Goal: Browse casually

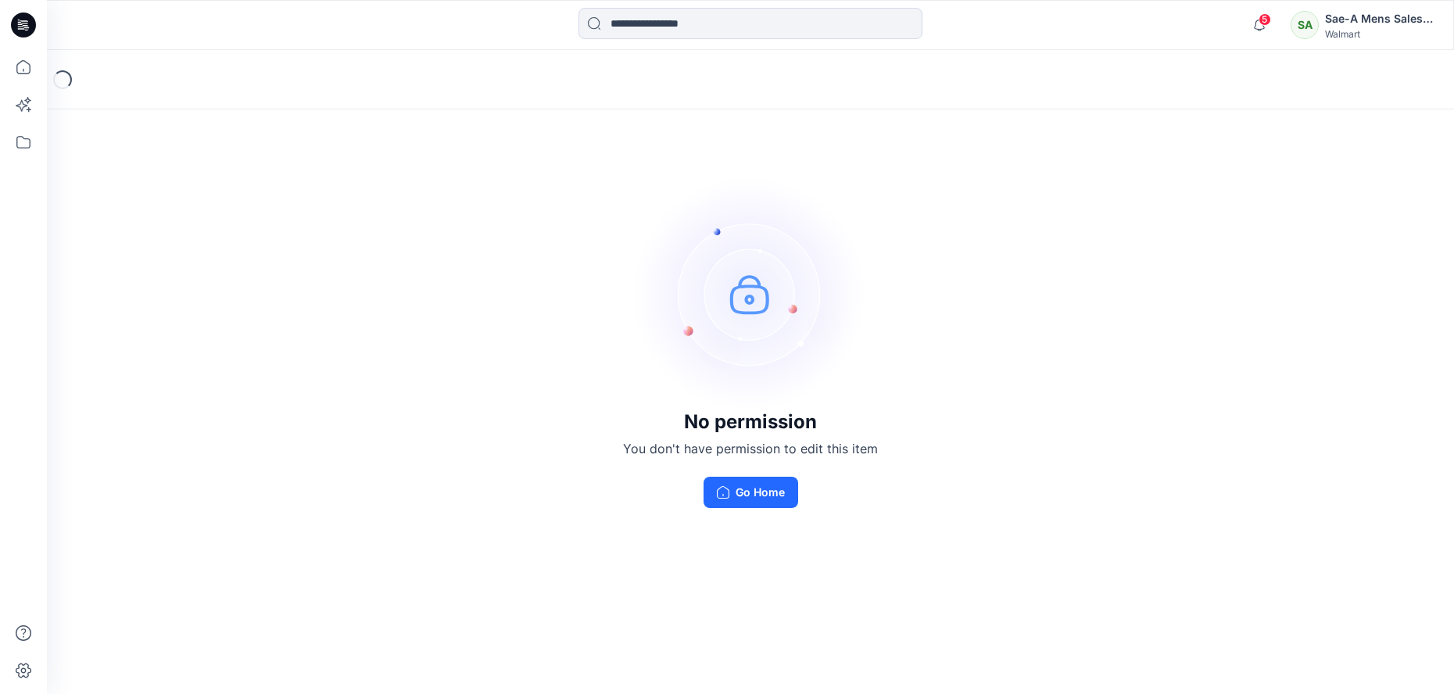
click at [1429, 30] on div "Walmart" at bounding box center [1379, 34] width 109 height 12
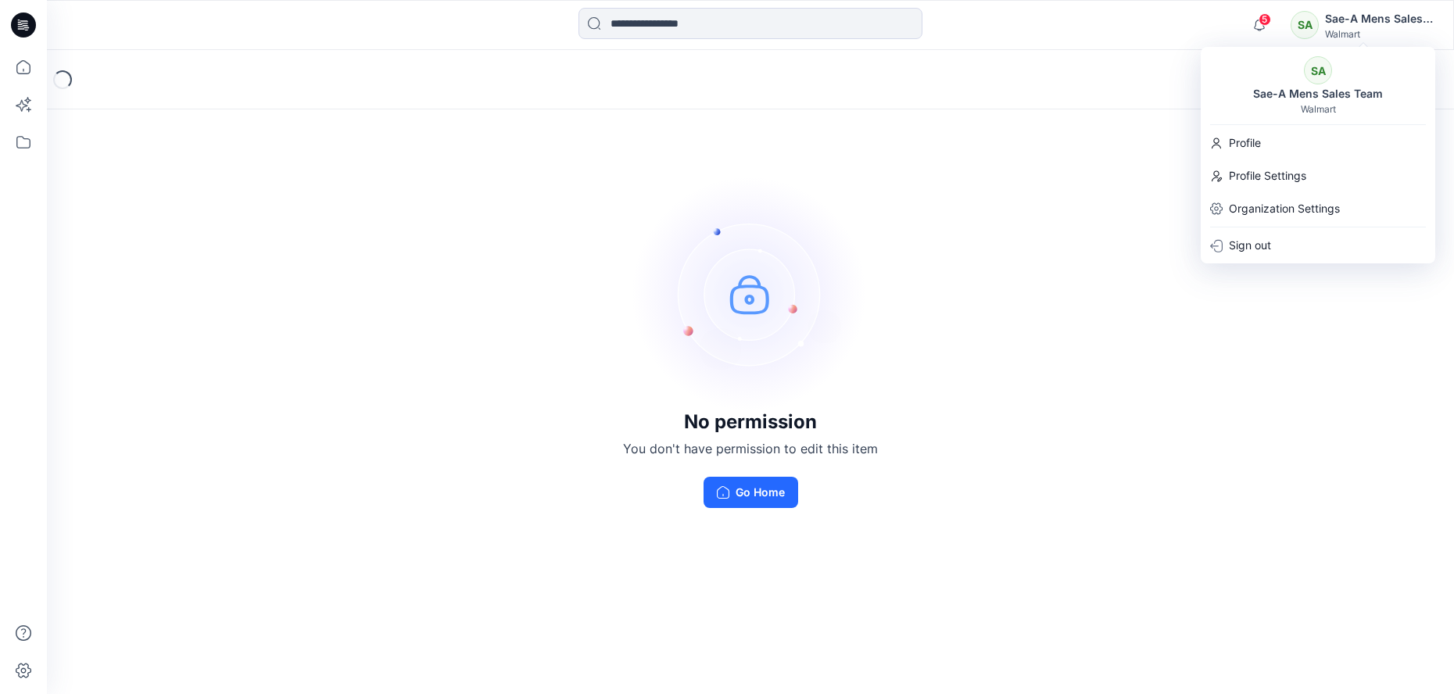
click at [1324, 80] on div "SA" at bounding box center [1318, 70] width 28 height 28
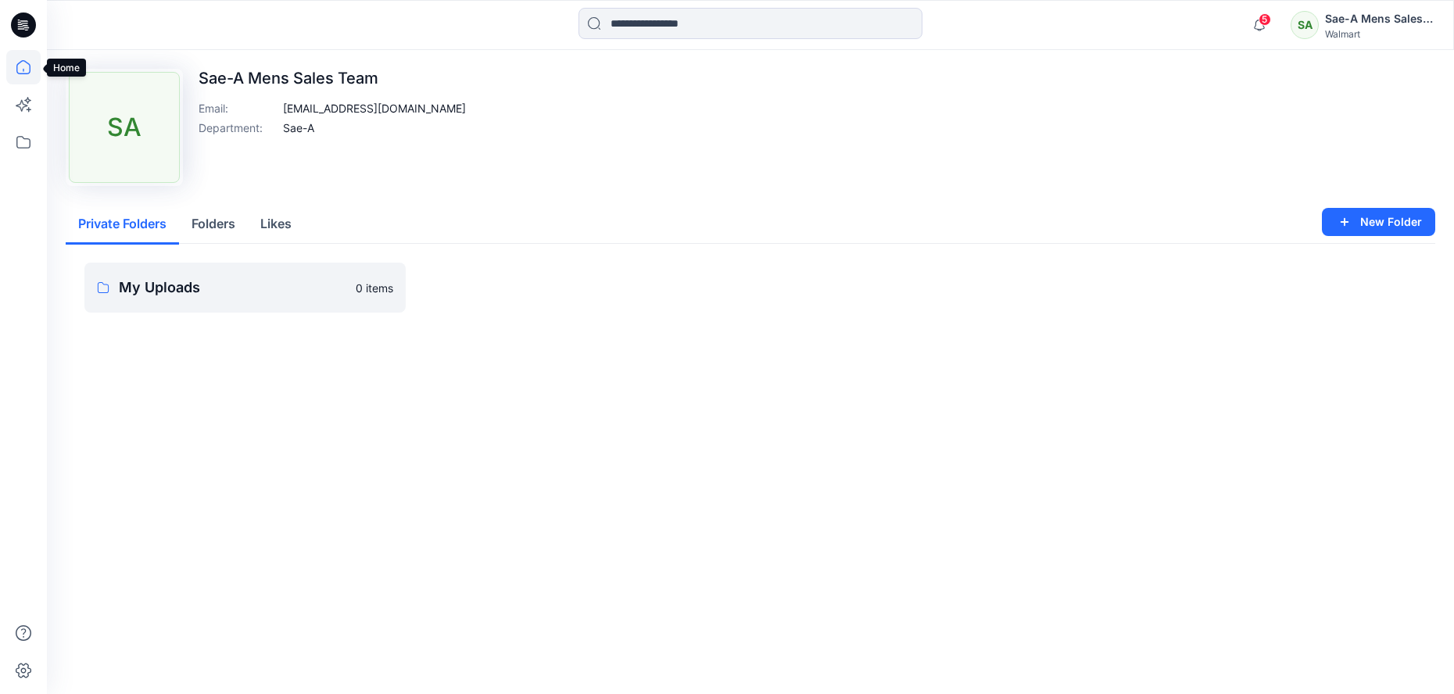
click at [18, 75] on icon at bounding box center [23, 67] width 34 height 34
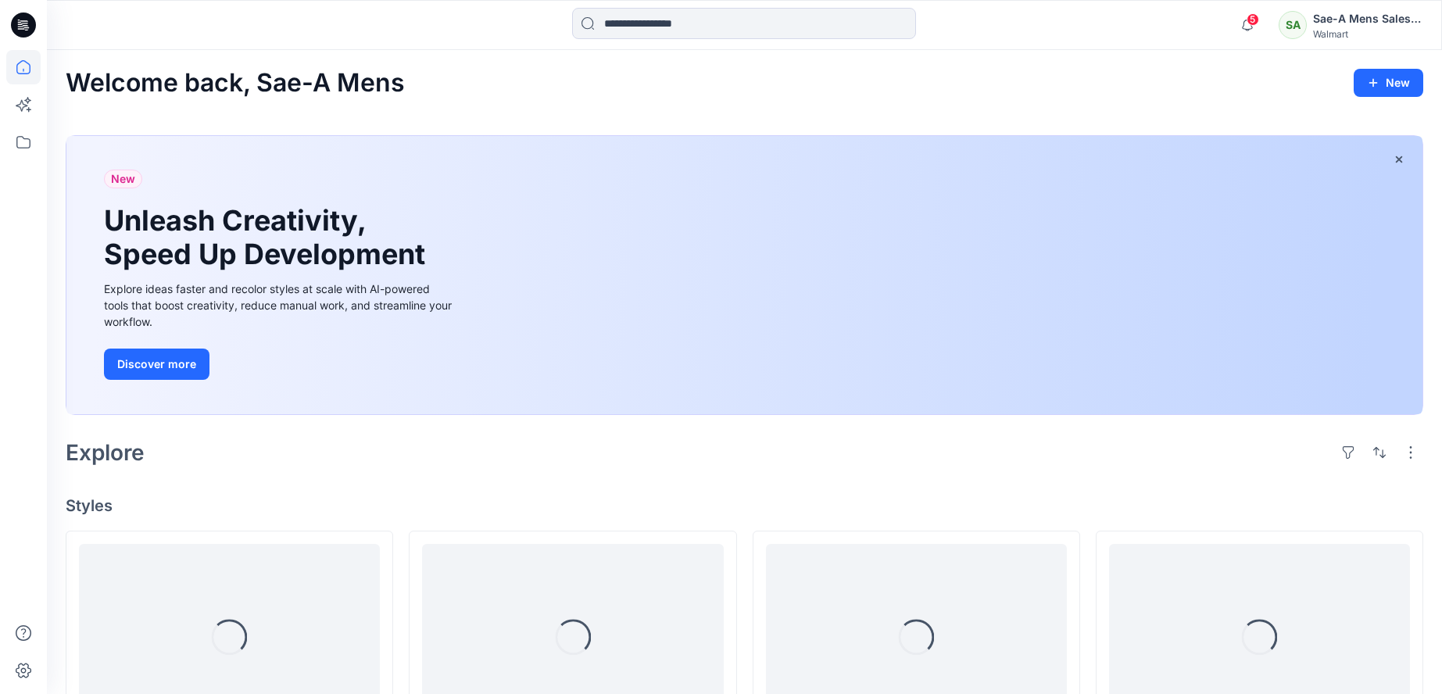
scroll to position [313, 0]
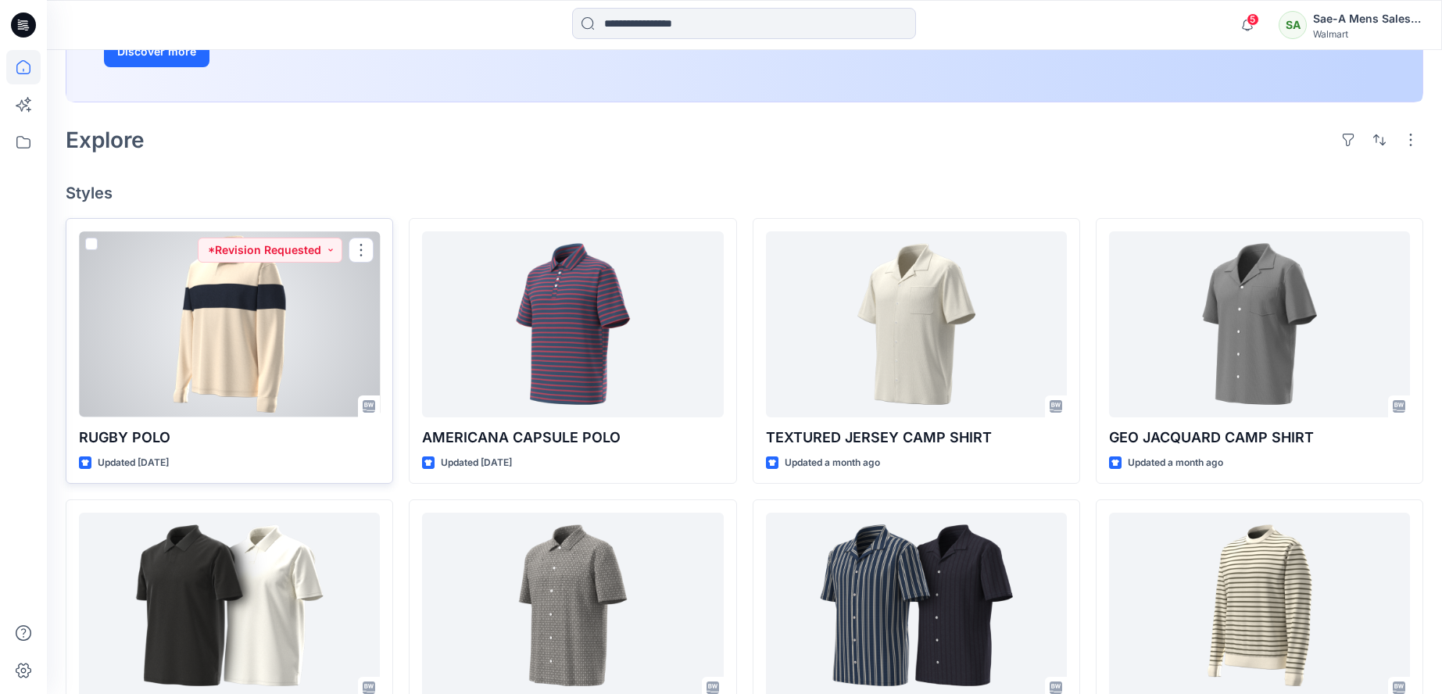
click at [272, 377] on div at bounding box center [229, 324] width 301 height 186
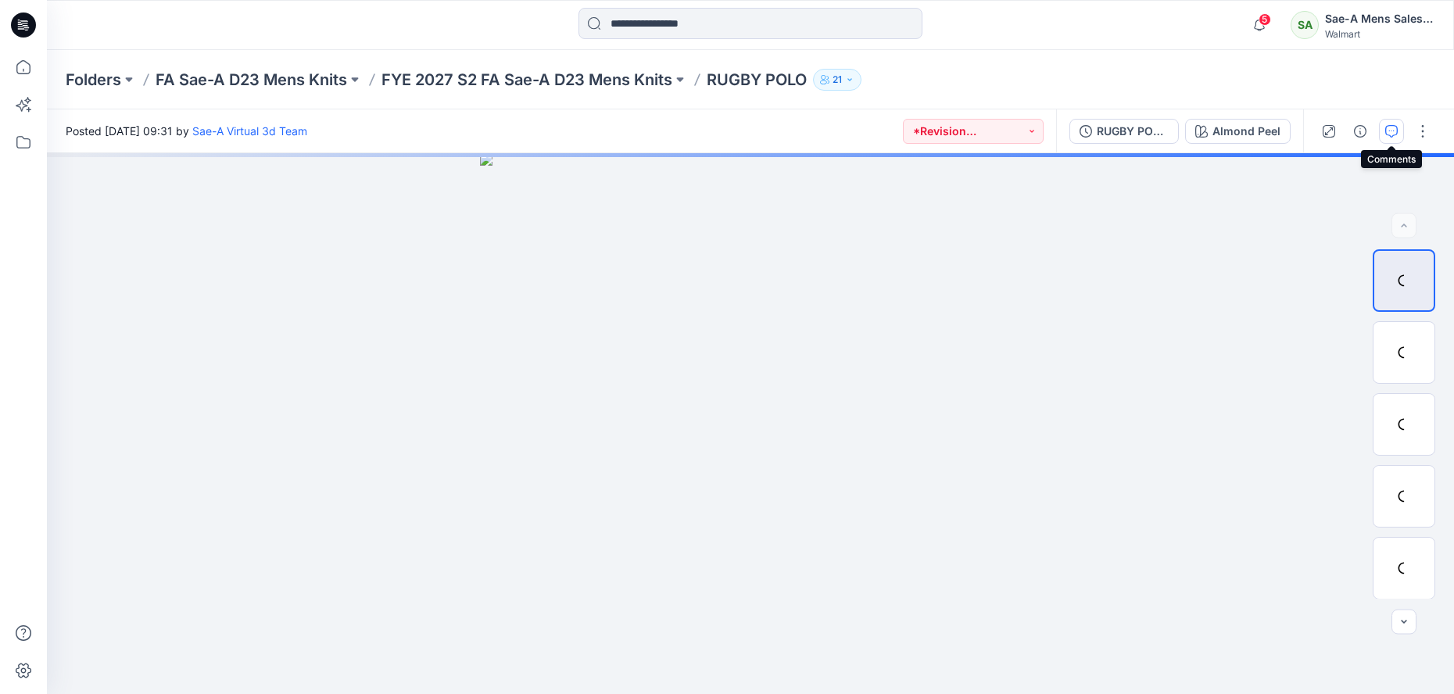
click at [1390, 133] on icon "button" at bounding box center [1391, 131] width 13 height 13
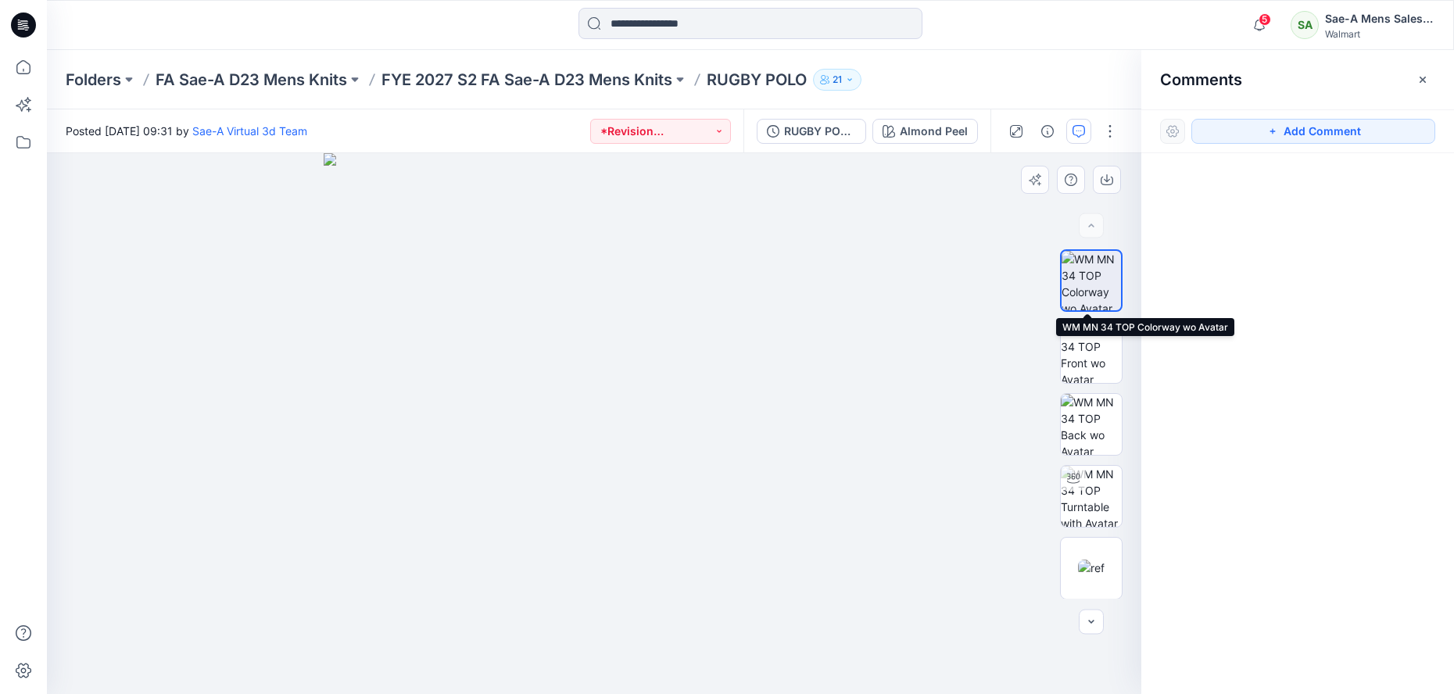
click at [1085, 288] on img at bounding box center [1090, 280] width 59 height 59
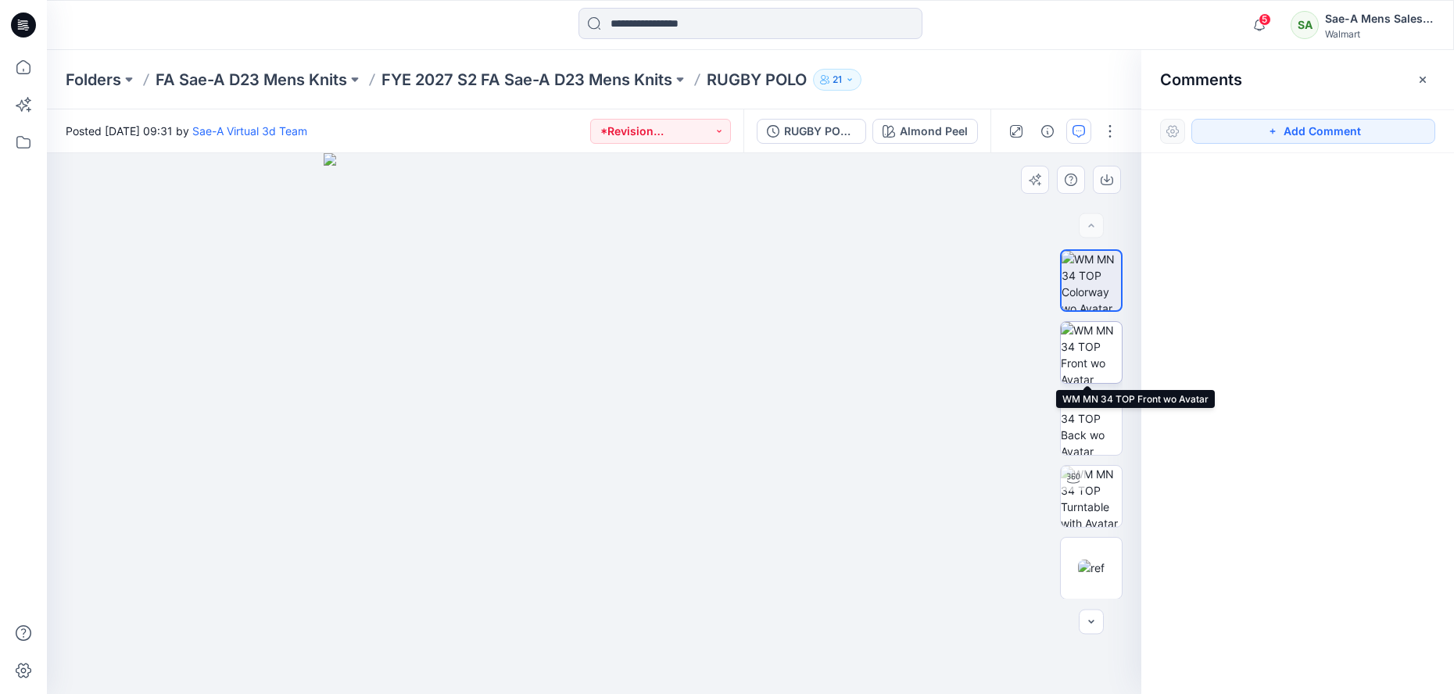
click at [1087, 338] on img at bounding box center [1090, 352] width 61 height 61
